Goal: Find specific page/section: Find specific page/section

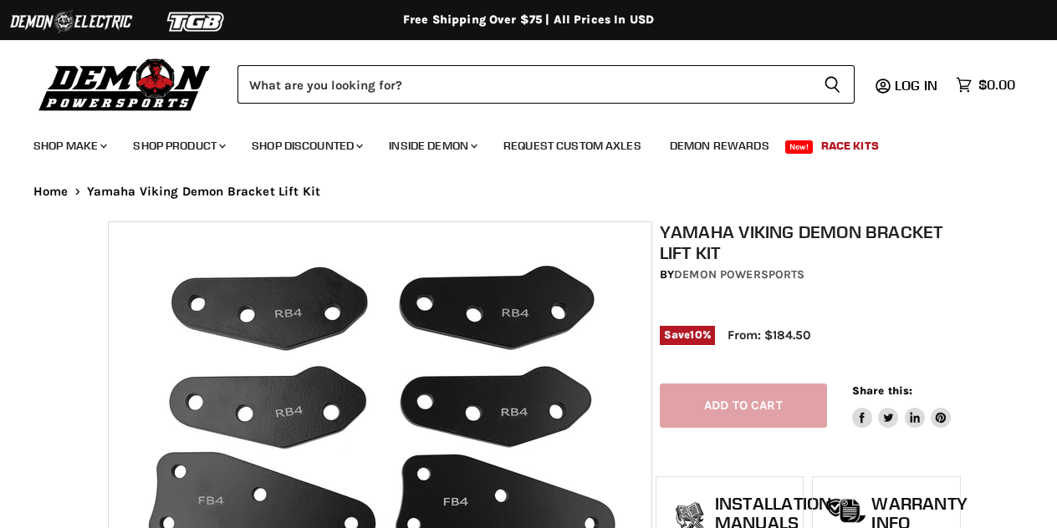
select select "******"
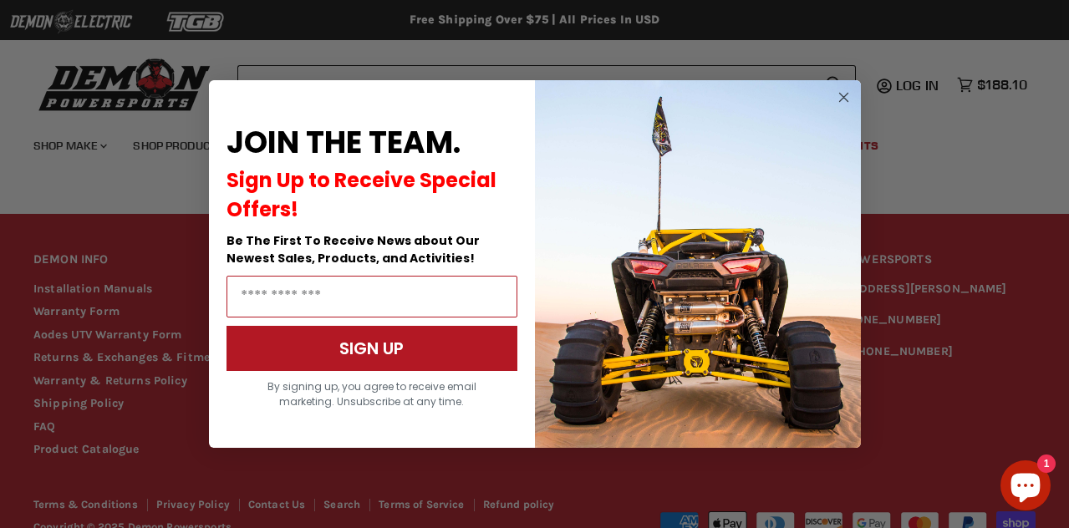
scroll to position [1666, 0]
